Goal: Browse casually

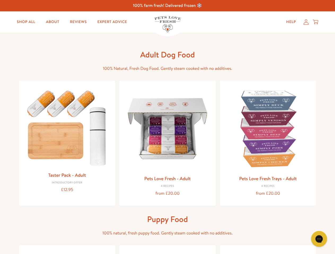
click at [319, 239] on icon "Gorgias live chat" at bounding box center [318, 239] width 5 height 5
